Goal: Check status: Check status

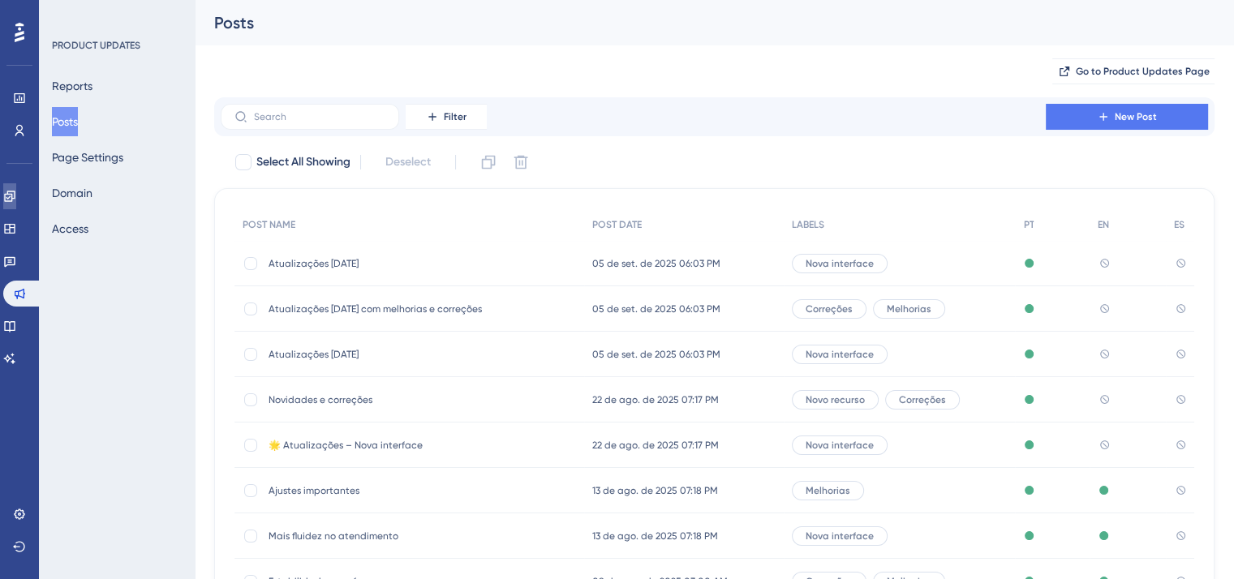
click at [15, 194] on icon at bounding box center [9, 196] width 11 height 11
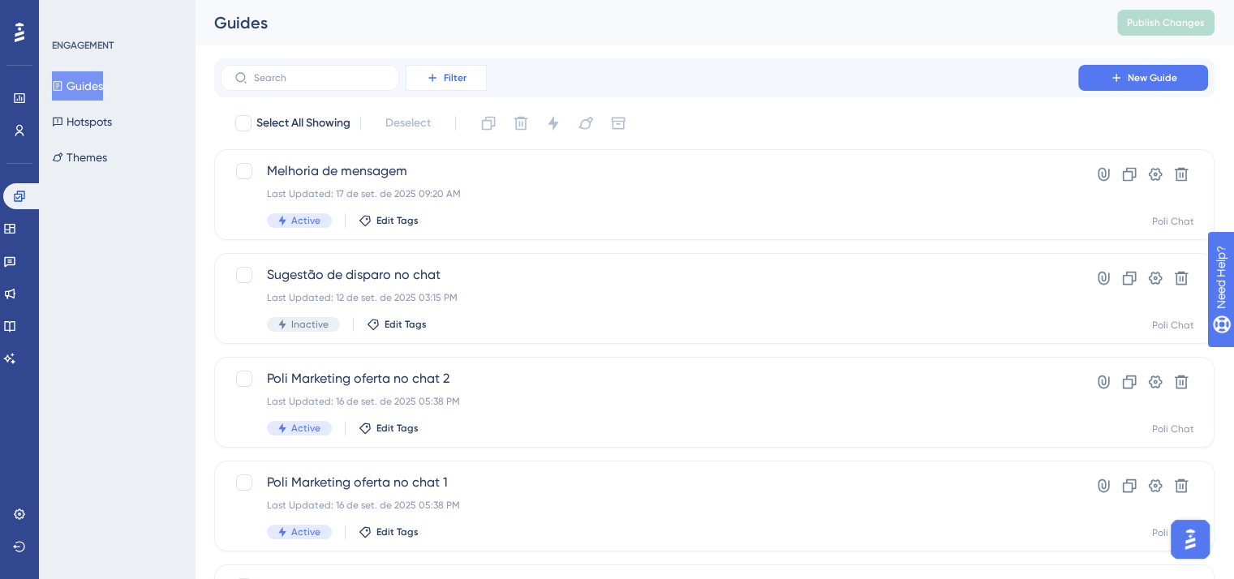
click at [455, 75] on span "Filter" at bounding box center [455, 77] width 23 height 13
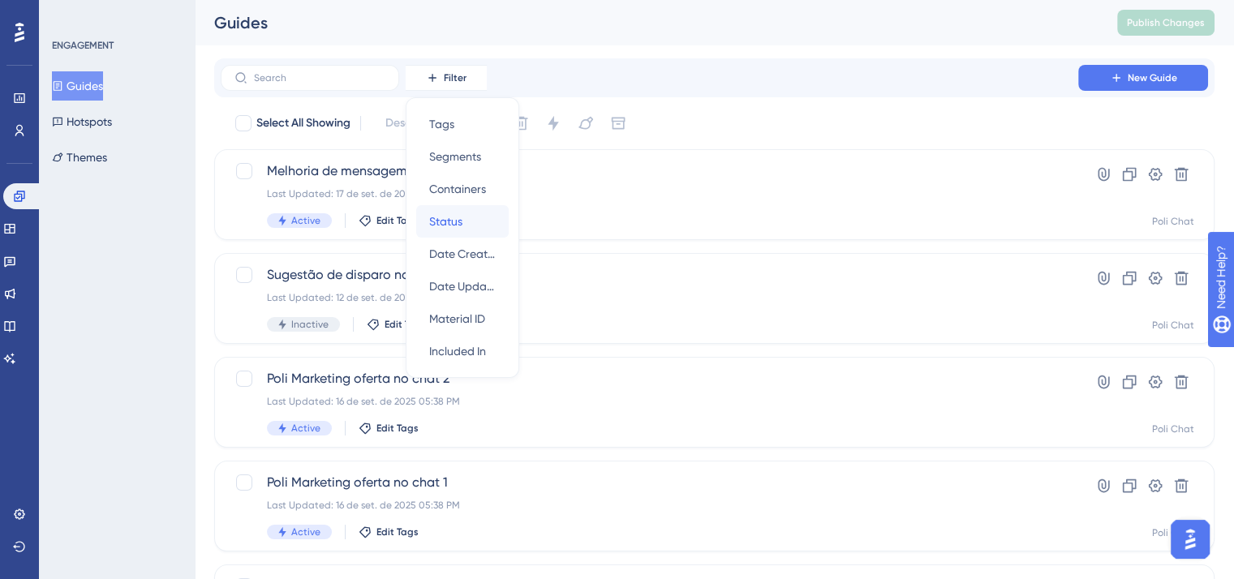
click at [444, 230] on span "Status" at bounding box center [445, 221] width 33 height 19
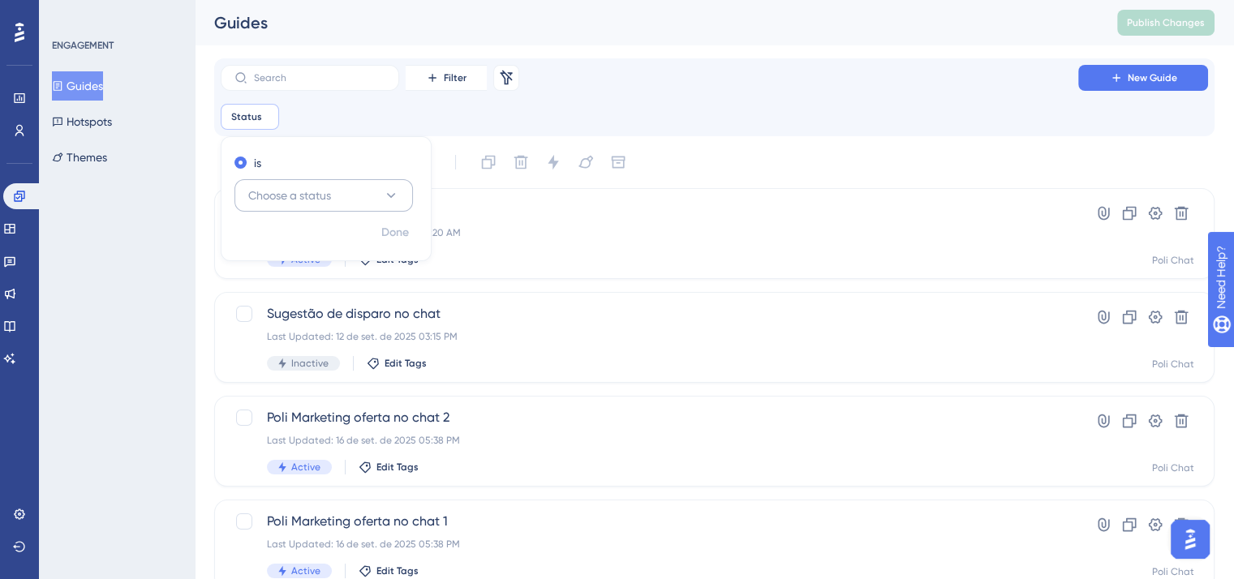
click at [329, 191] on span "Choose a status" at bounding box center [289, 195] width 83 height 19
click at [353, 254] on div "Active Active" at bounding box center [323, 245] width 131 height 32
click at [397, 238] on span "Done" at bounding box center [395, 232] width 28 height 19
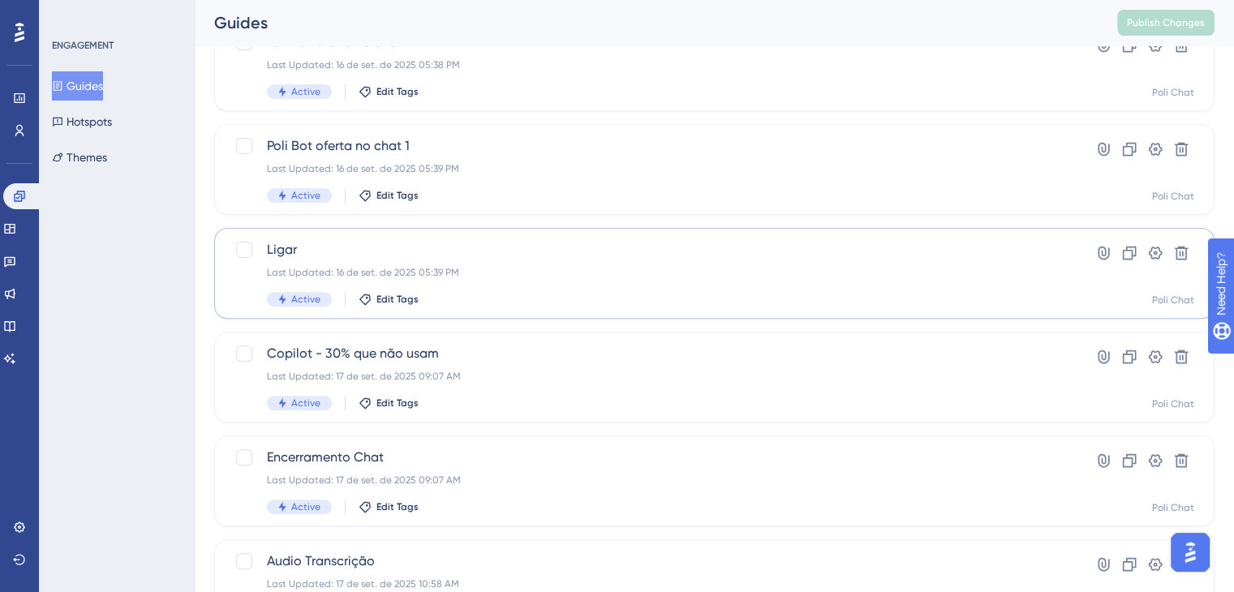
scroll to position [462, 0]
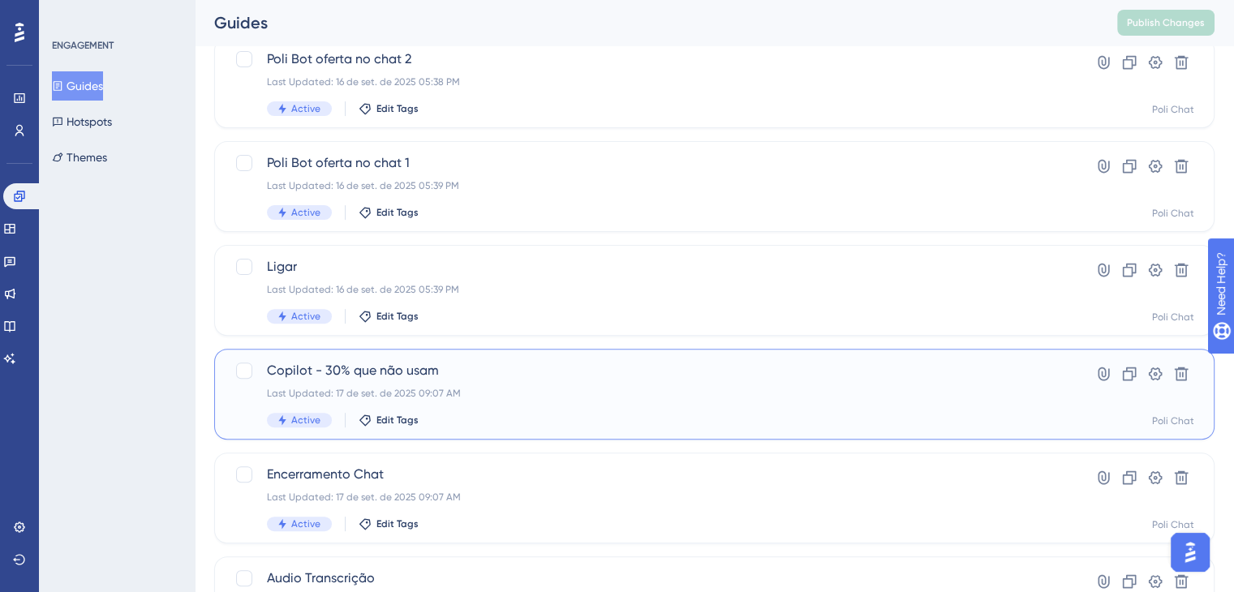
click at [407, 387] on div "Last Updated: 17 de set. de 2025 09:07 AM" at bounding box center [649, 393] width 765 height 13
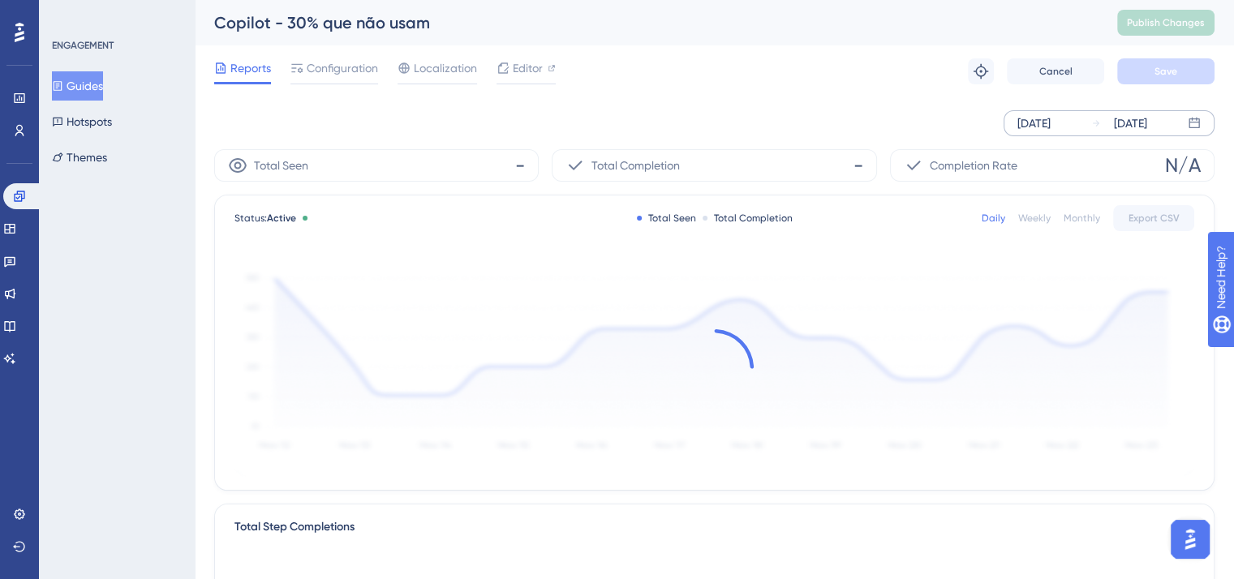
click at [1050, 124] on div "[DATE]" at bounding box center [1033, 123] width 33 height 19
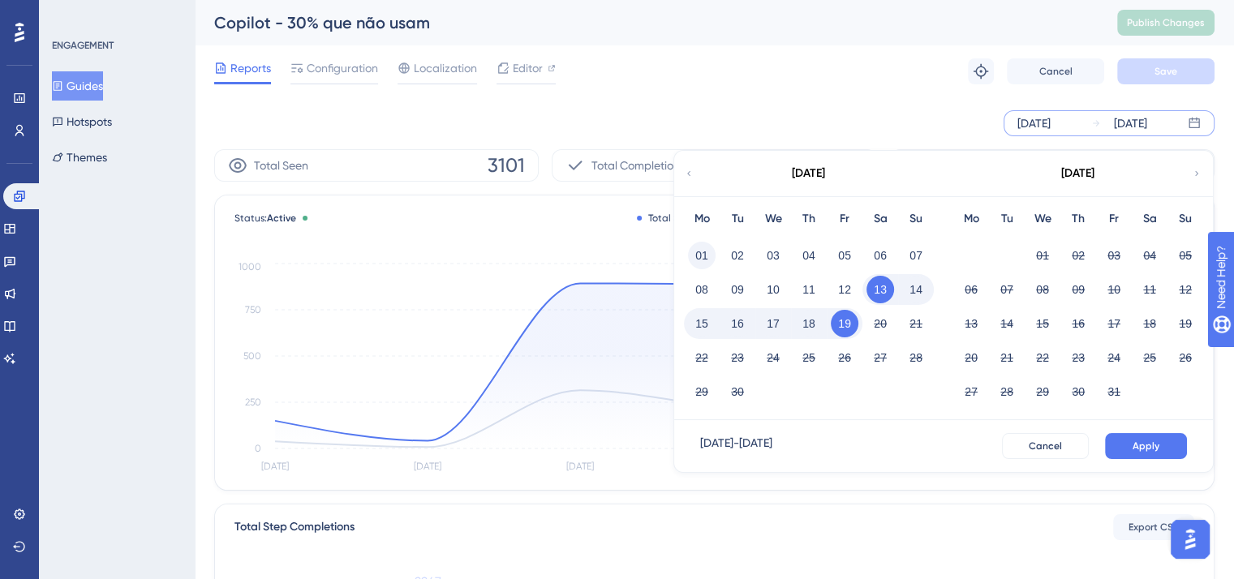
click at [694, 254] on button "01" at bounding box center [702, 256] width 28 height 28
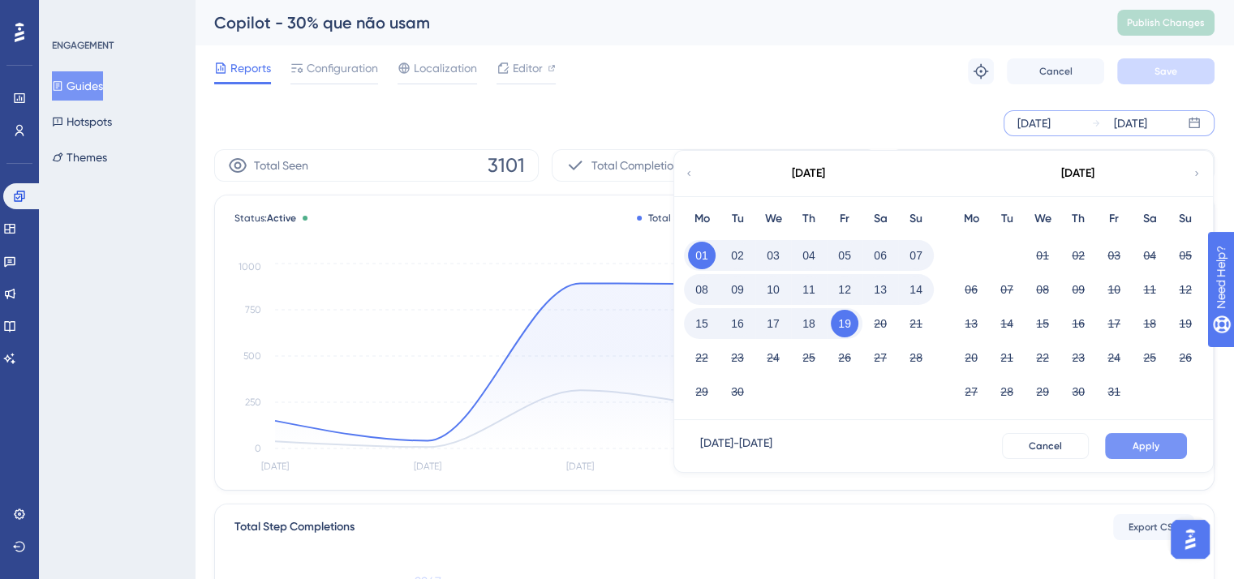
click at [1132, 442] on button "Apply" at bounding box center [1146, 446] width 82 height 26
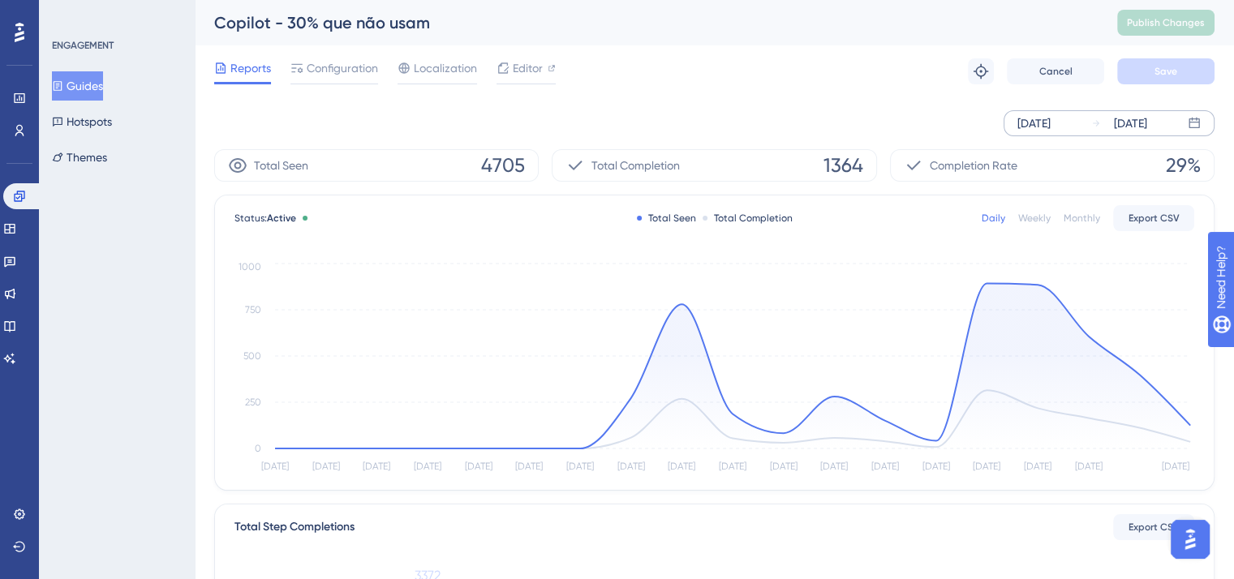
click at [91, 96] on button "Guides" at bounding box center [77, 85] width 51 height 29
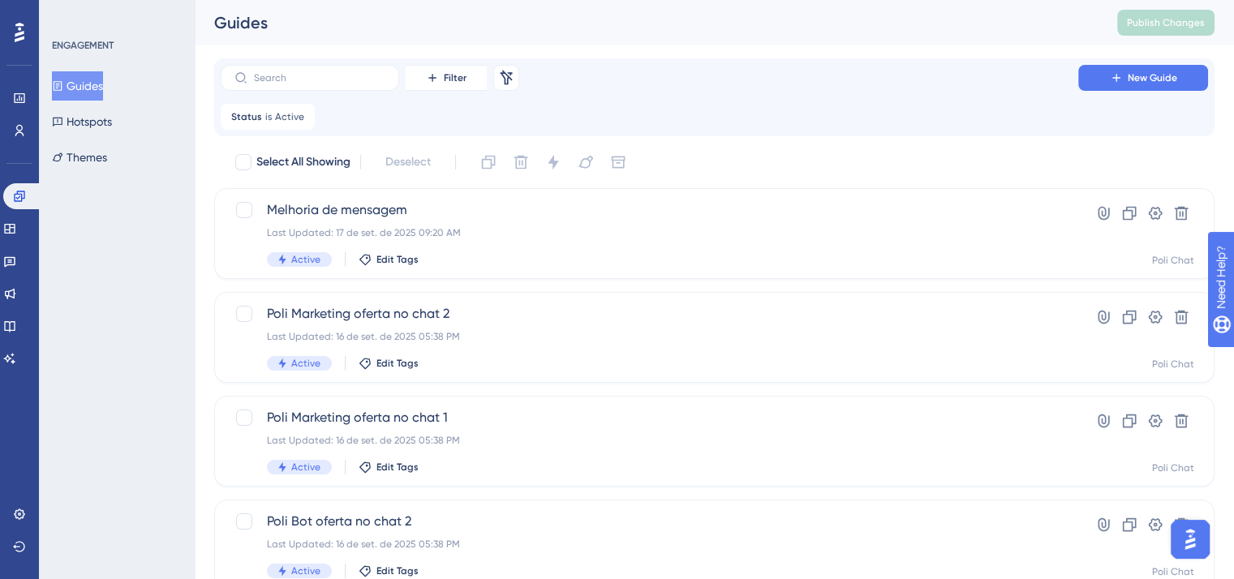
click at [78, 88] on button "Guides" at bounding box center [77, 85] width 51 height 29
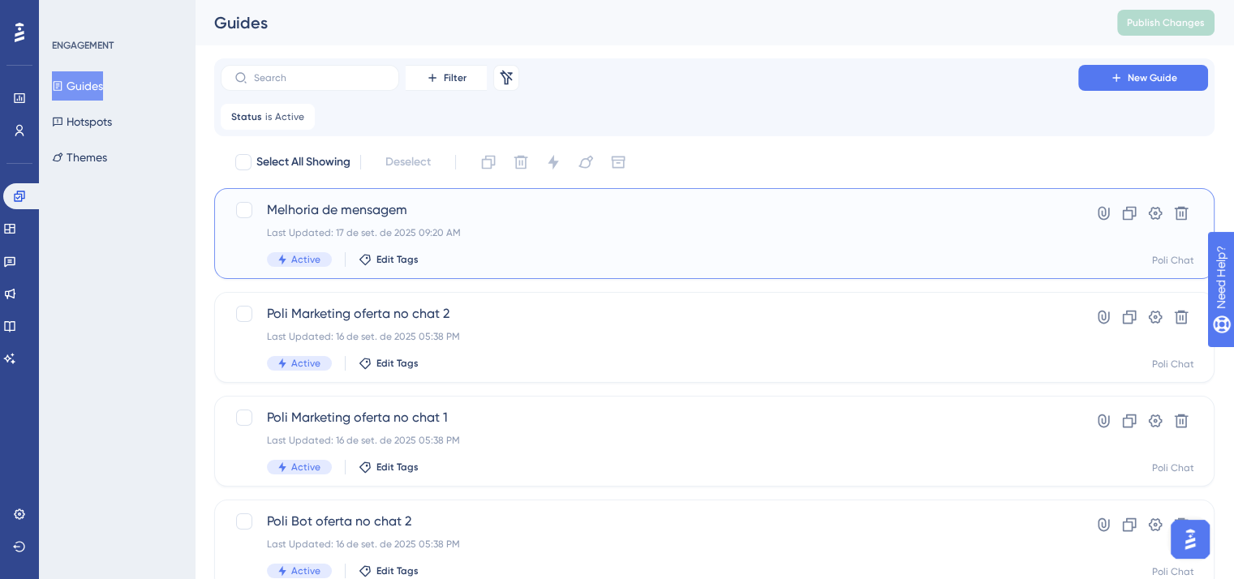
click at [372, 223] on div "Melhoria de mensagem Last Updated: 17 de set. de 2025 09:20 AM Active Edit Tags" at bounding box center [649, 233] width 765 height 67
